Goal: Communication & Community: Answer question/provide support

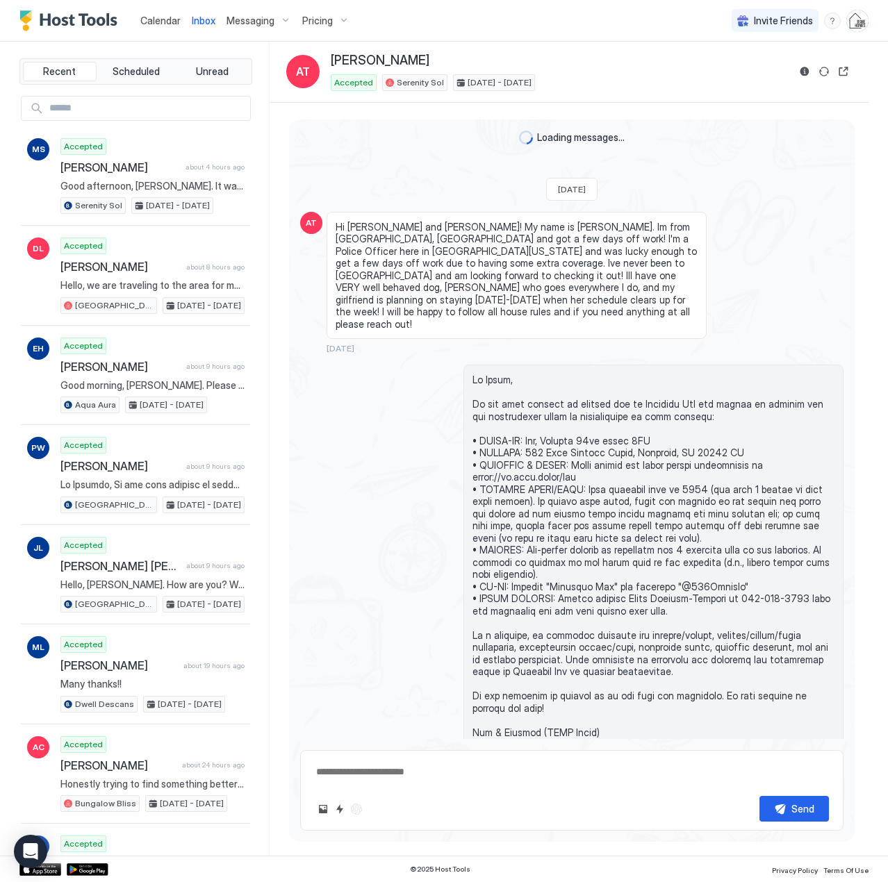
click at [174, 17] on span "Calendar" at bounding box center [160, 21] width 40 height 12
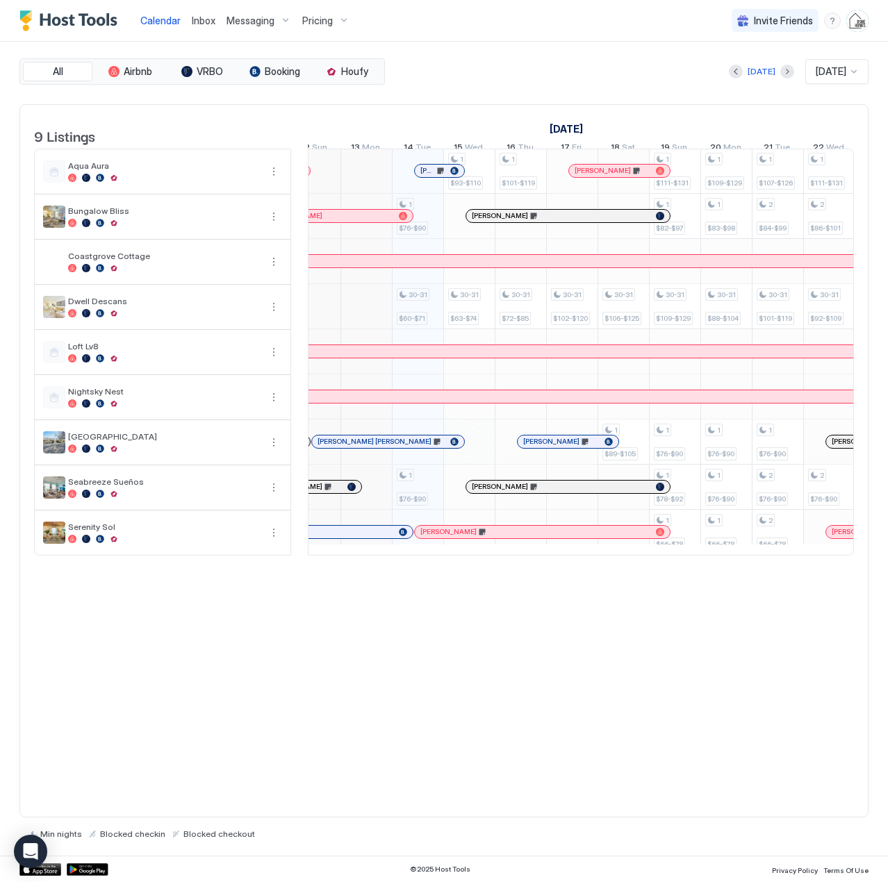
click at [384, 220] on div "[PERSON_NAME]" at bounding box center [329, 215] width 127 height 9
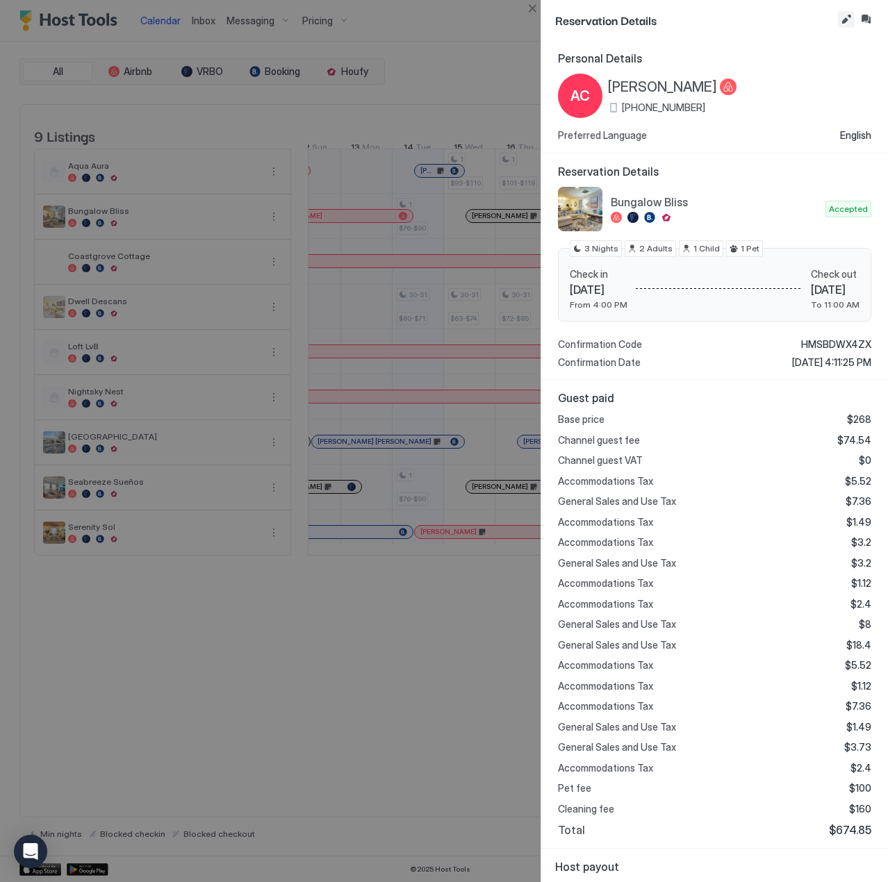
click at [841, 16] on button "Edit reservation" at bounding box center [846, 19] width 17 height 17
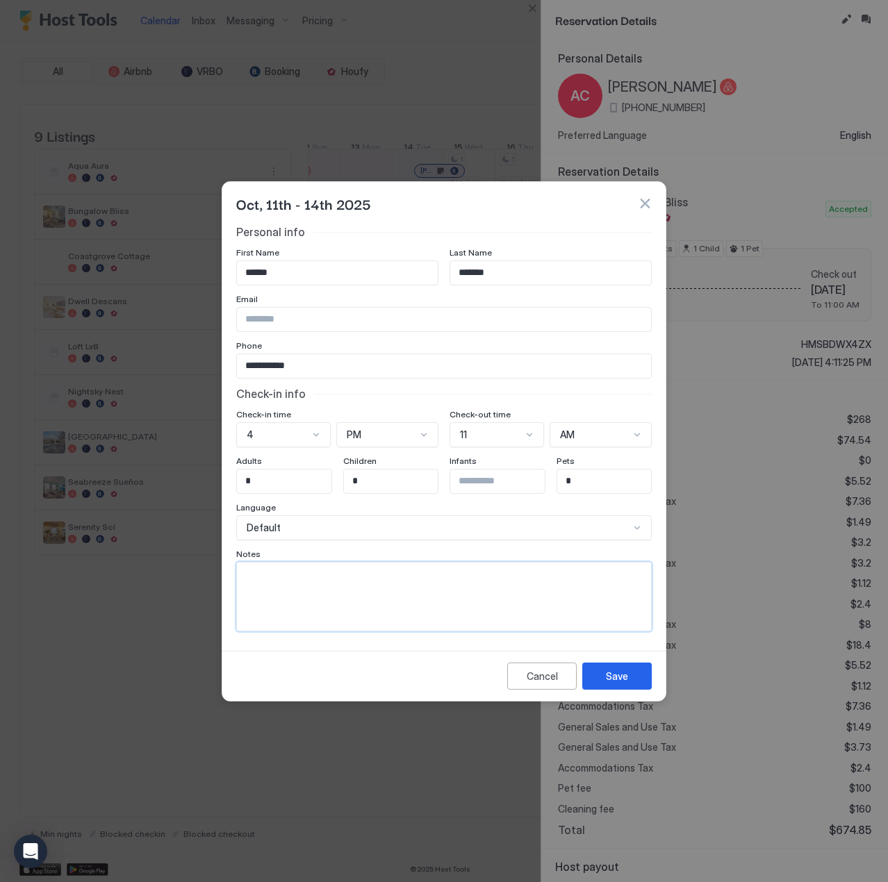
click at [304, 584] on textarea "Input Field" at bounding box center [444, 597] width 414 height 68
paste textarea "**********"
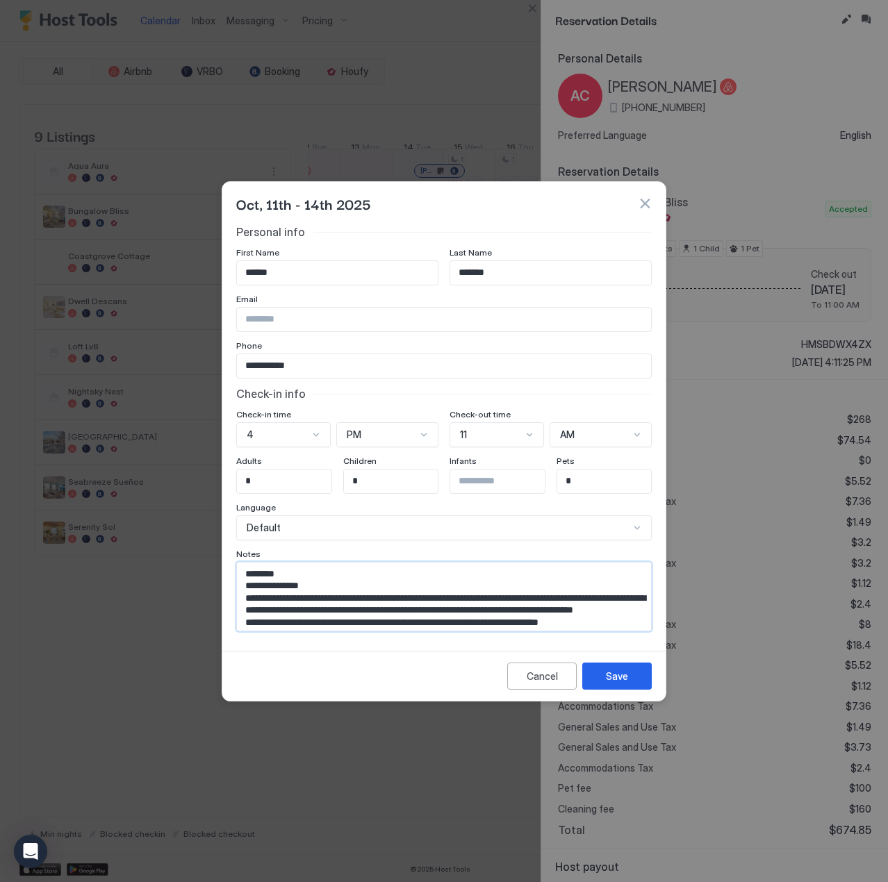
scroll to position [23, 0]
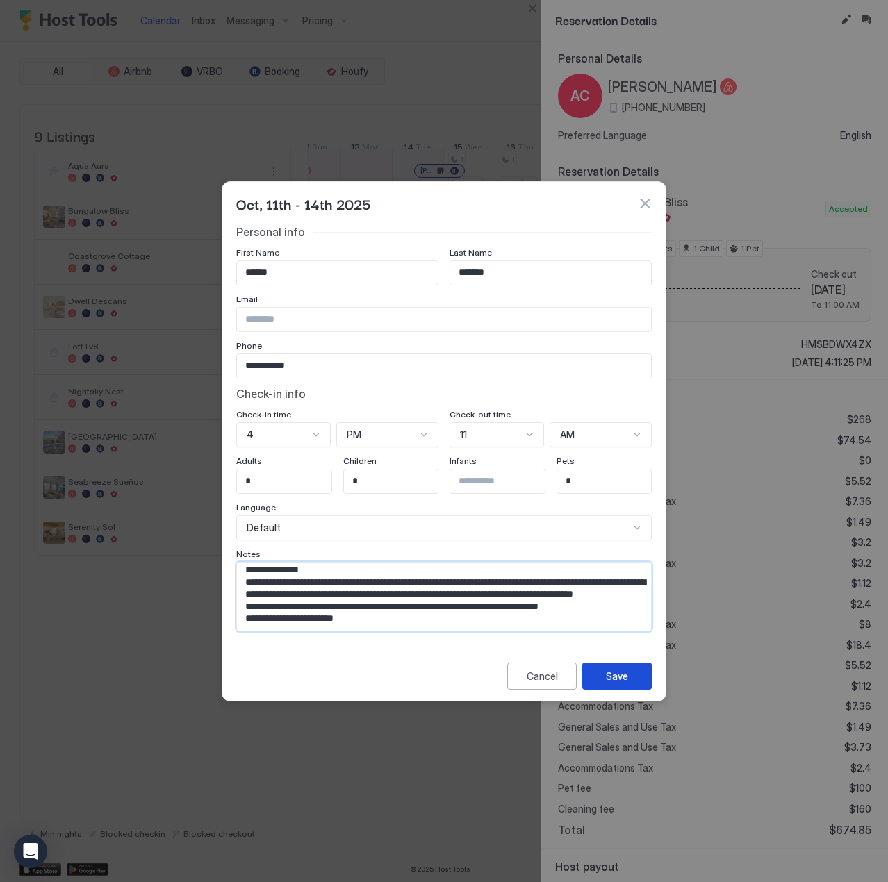
type textarea "**********"
click at [627, 675] on div "Save" at bounding box center [617, 676] width 22 height 15
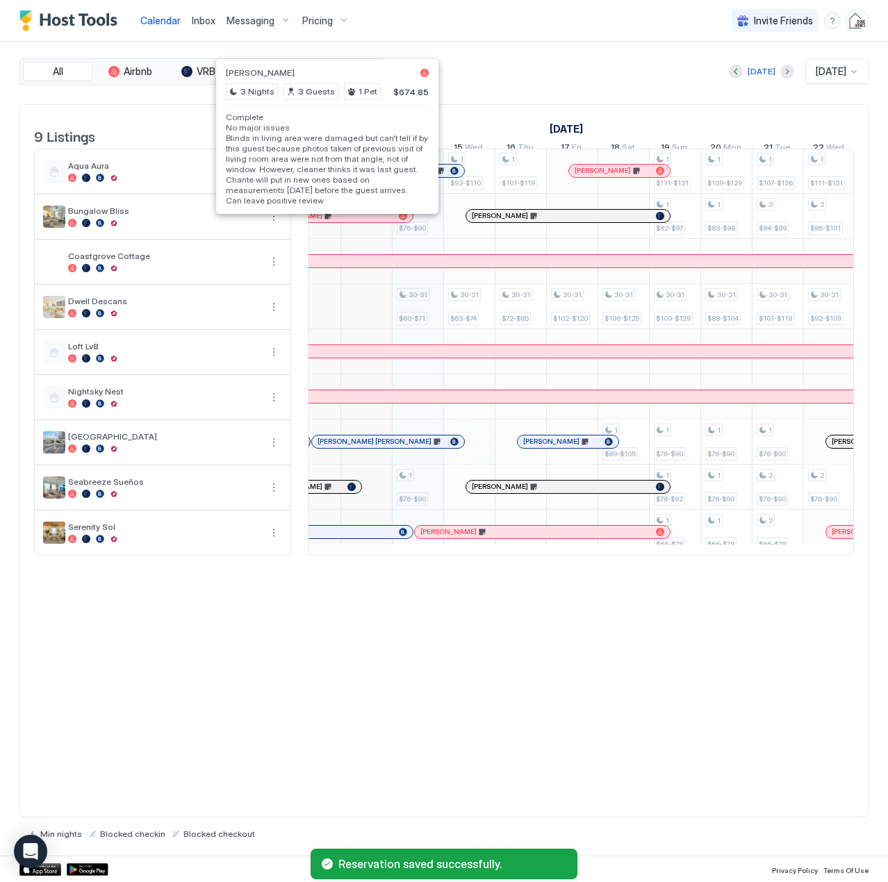
click at [327, 222] on div at bounding box center [327, 215] width 11 height 11
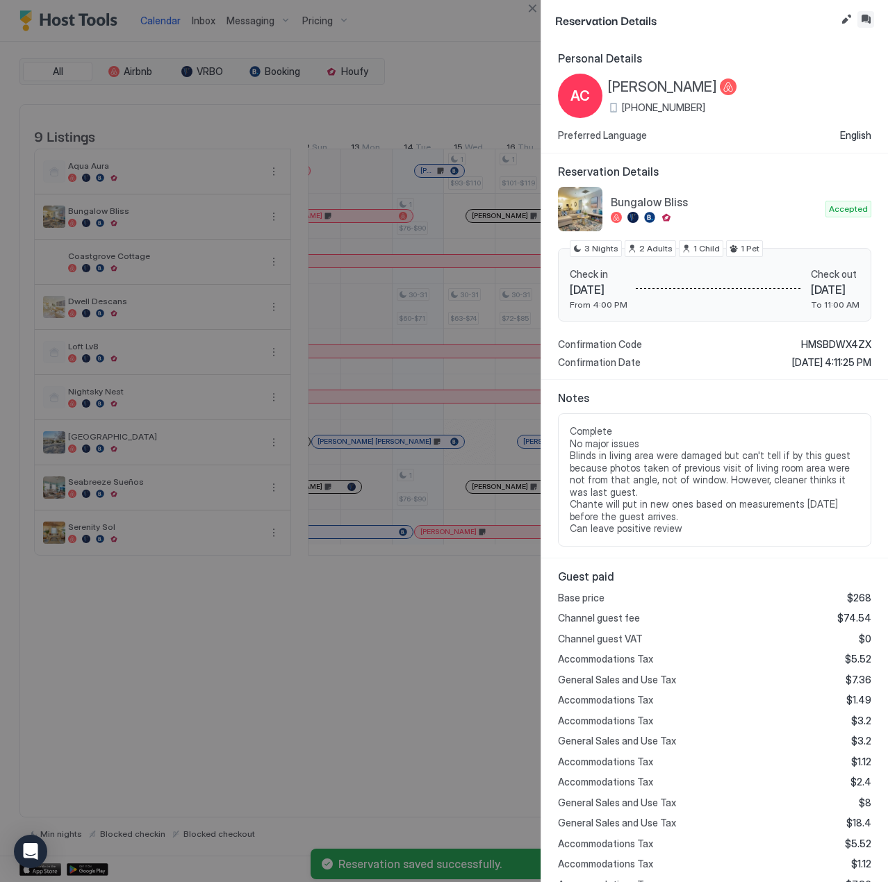
click at [862, 20] on button "Inbox" at bounding box center [865, 19] width 17 height 17
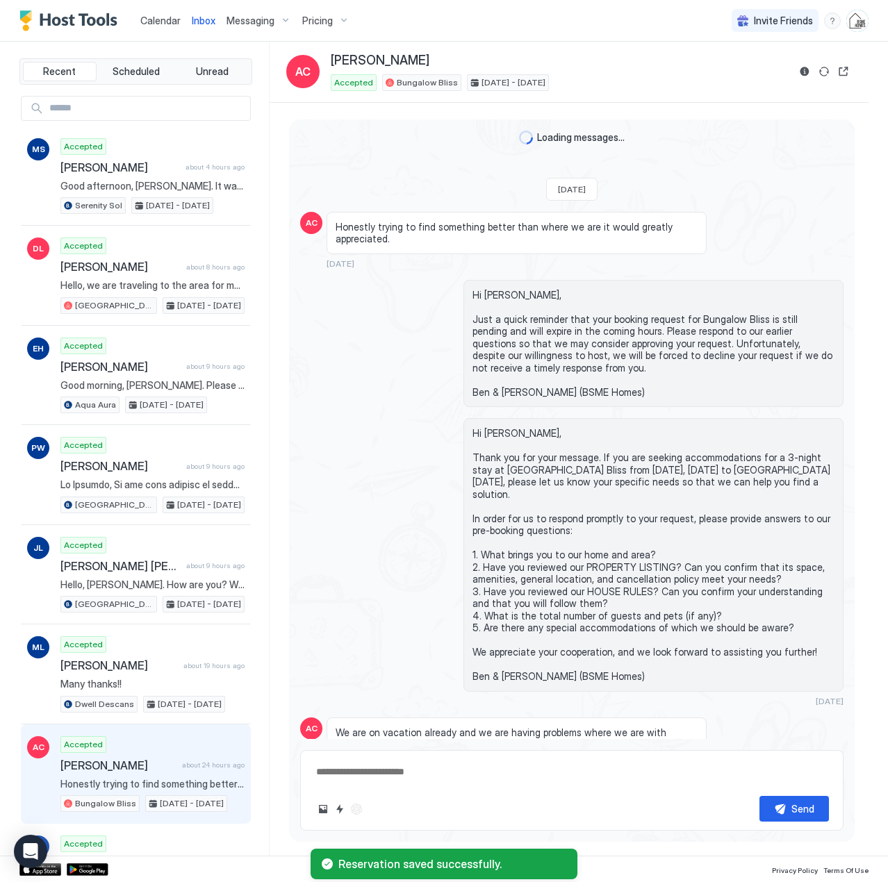
scroll to position [2604, 0]
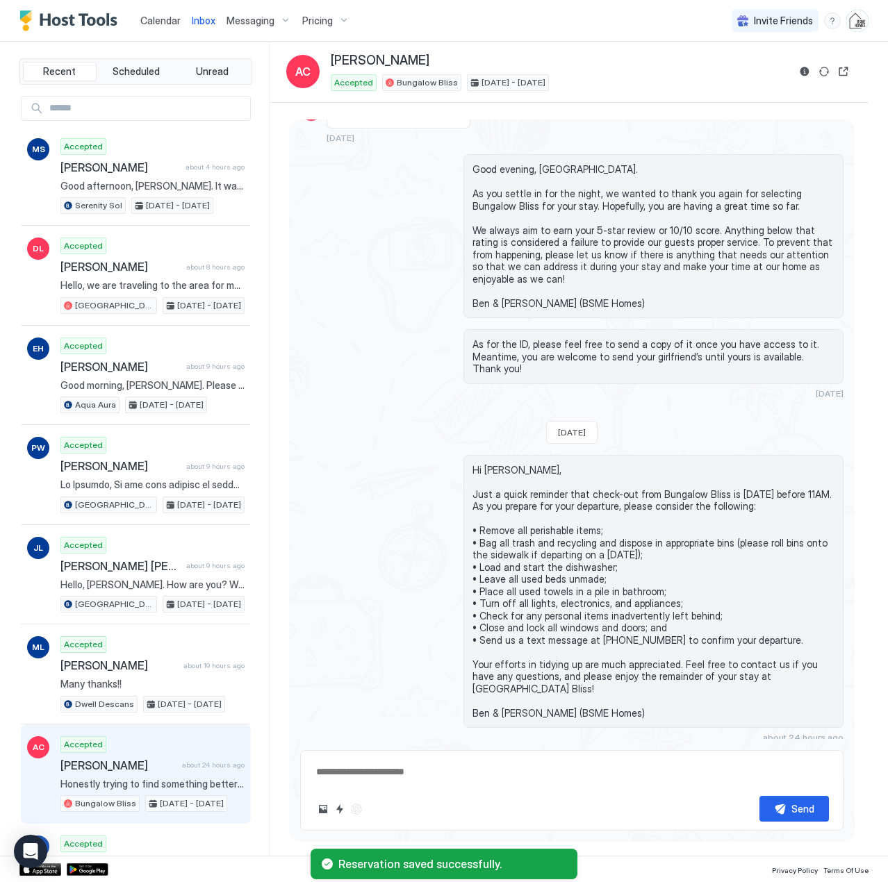
click at [748, 756] on div "Scheduled Messages" at bounding box center [780, 763] width 94 height 15
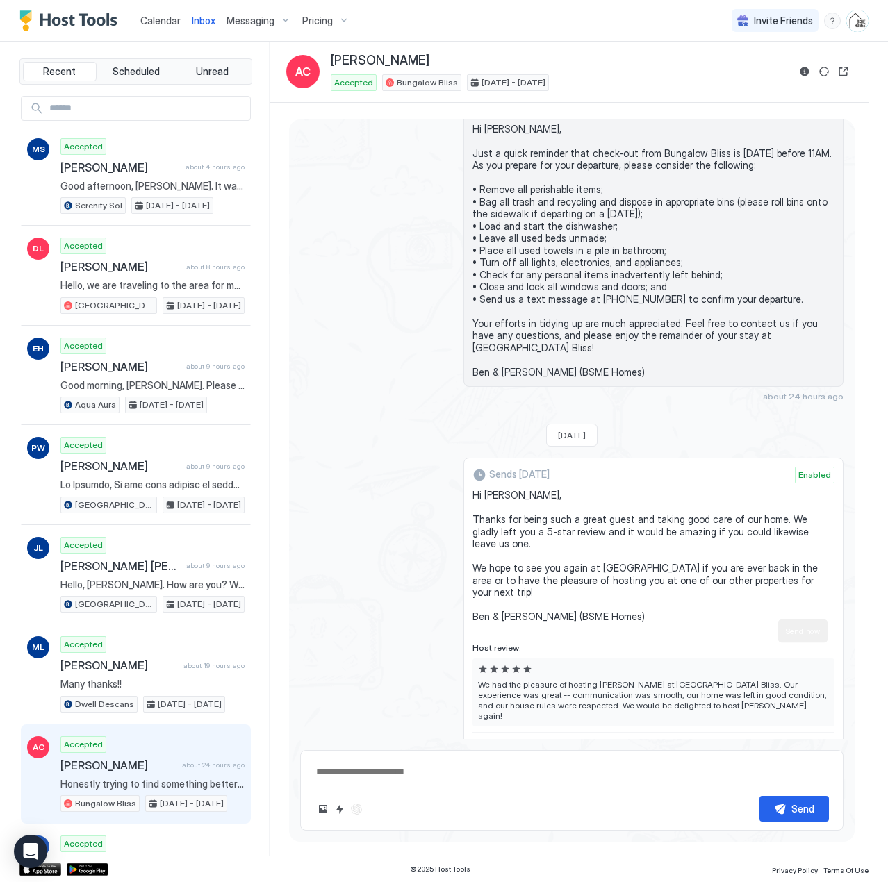
click at [805, 746] on button "Send now" at bounding box center [812, 753] width 14 height 14
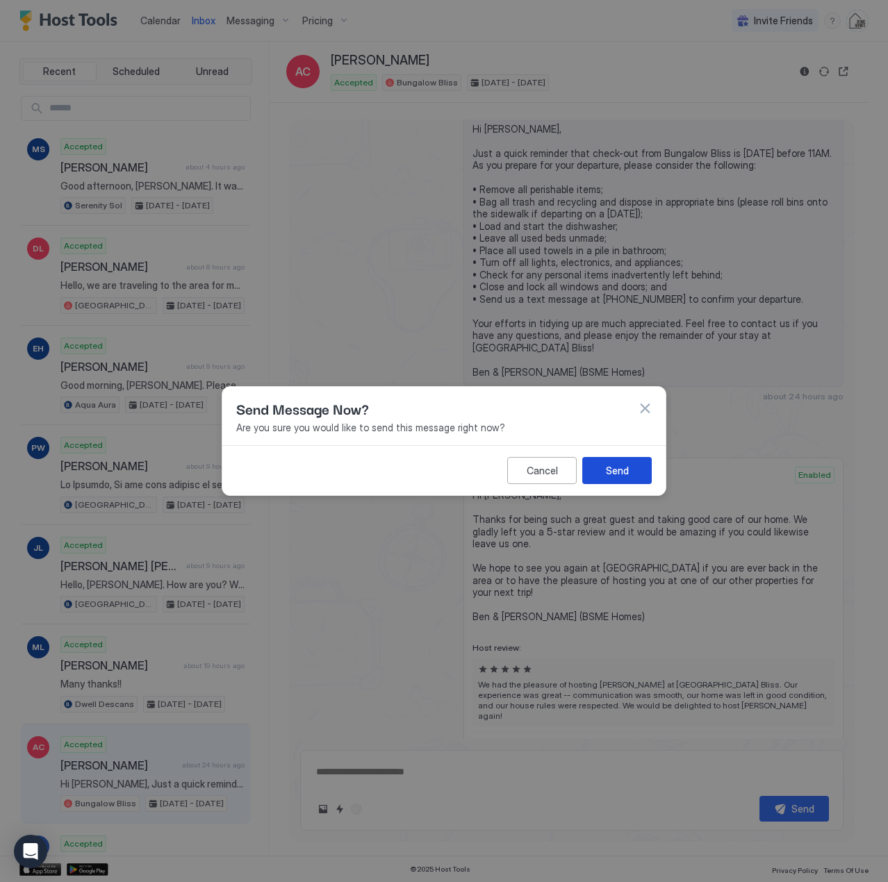
click at [632, 464] on button "Send" at bounding box center [616, 470] width 69 height 27
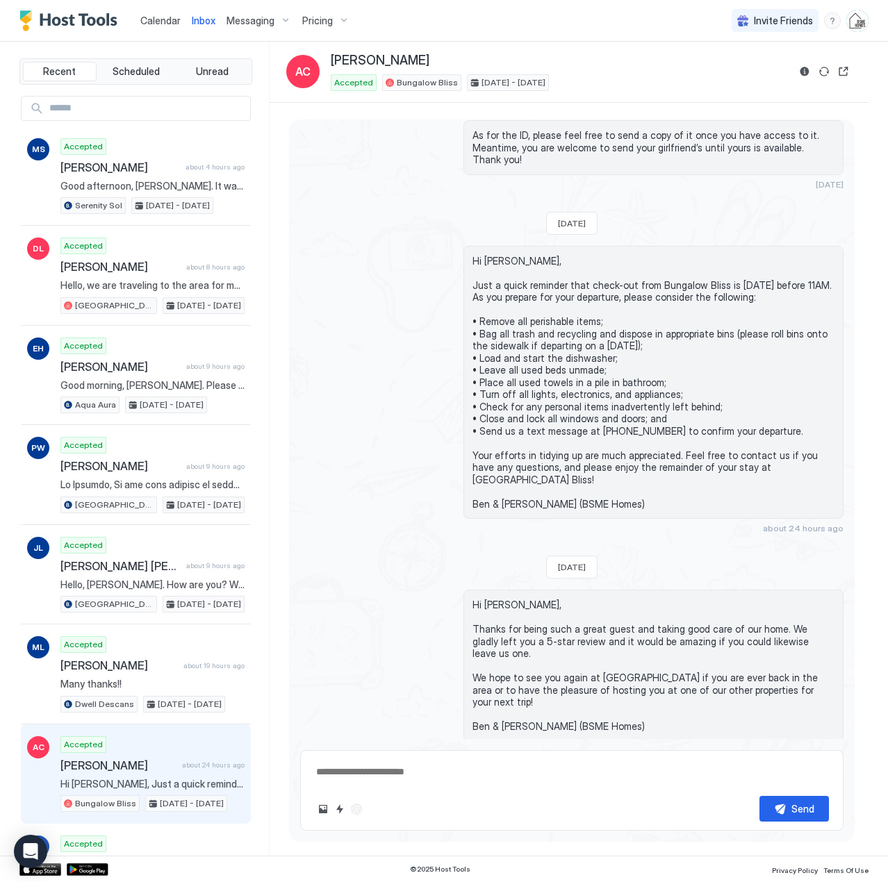
scroll to position [2677, 0]
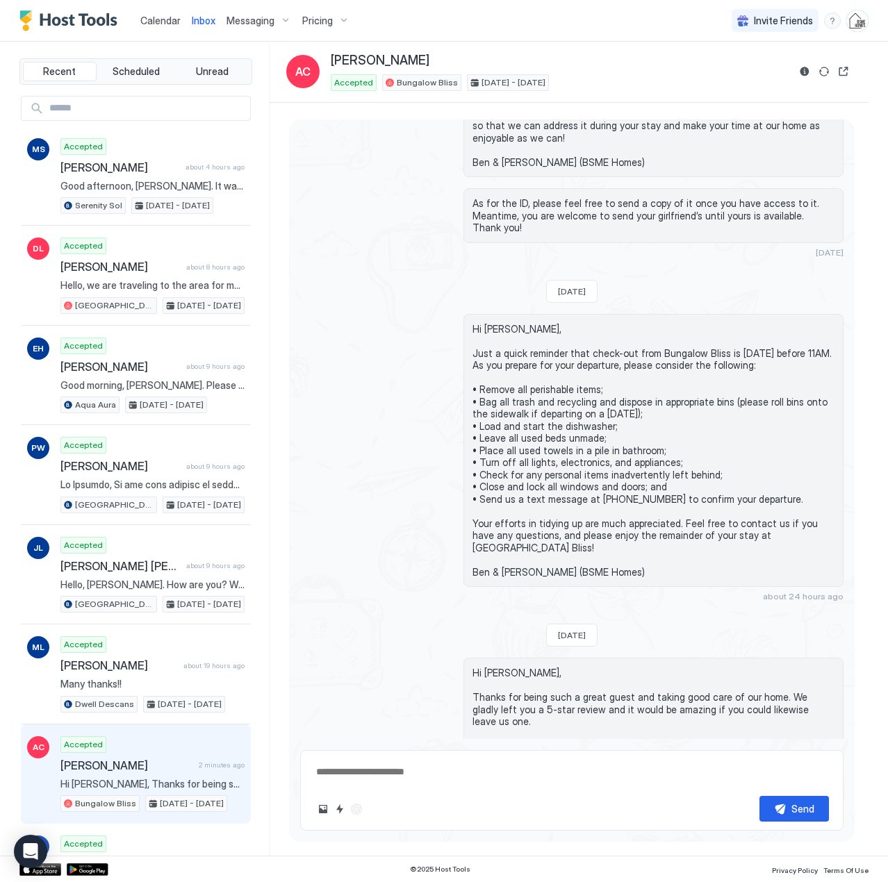
type textarea "*"
